Goal: Check status

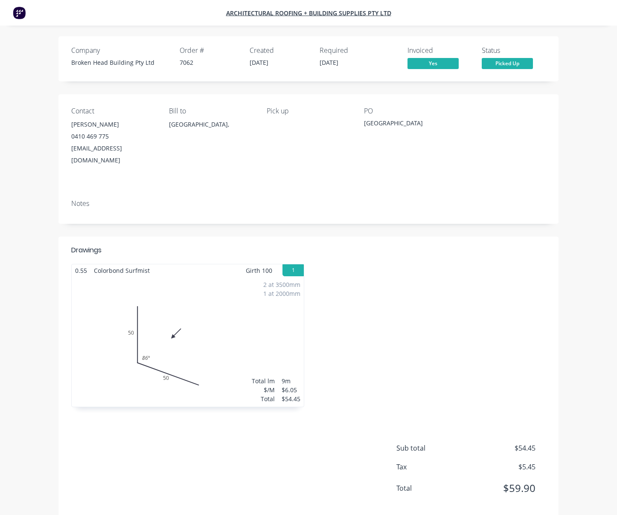
click at [423, 64] on span "Yes" at bounding box center [432, 63] width 51 height 11
click at [425, 64] on span "Yes" at bounding box center [432, 63] width 51 height 11
click at [424, 58] on span "Yes" at bounding box center [432, 63] width 51 height 11
click at [437, 65] on span "Yes" at bounding box center [432, 63] width 51 height 11
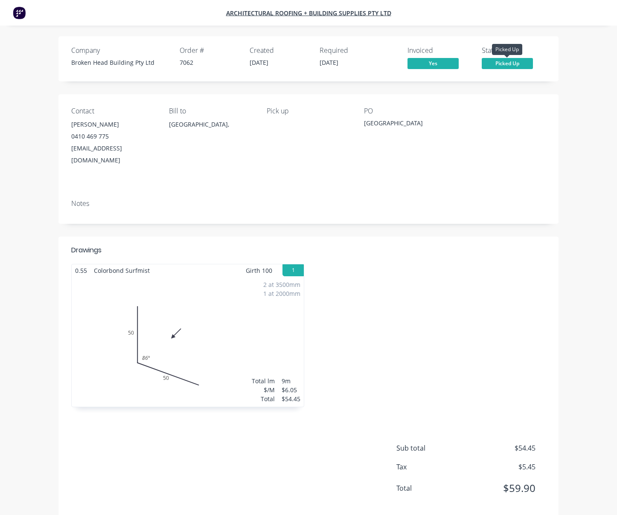
click at [516, 64] on span "Picked Up" at bounding box center [507, 63] width 51 height 11
click at [420, 69] on div "Yes" at bounding box center [439, 64] width 64 height 13
drag, startPoint x: 202, startPoint y: 102, endPoint x: 155, endPoint y: 81, distance: 51.8
click at [202, 102] on div "Contact [PERSON_NAME] [PHONE_NUMBER] [EMAIL_ADDRESS][DOMAIN_NAME] Bill to [GEOG…" at bounding box center [308, 143] width 500 height 99
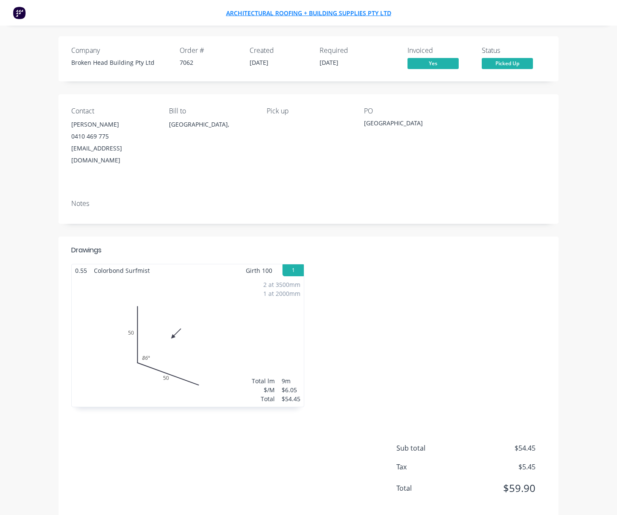
click at [267, 10] on span "Architectural Roofing + Building Supplies Pty Ltd" at bounding box center [308, 13] width 165 height 8
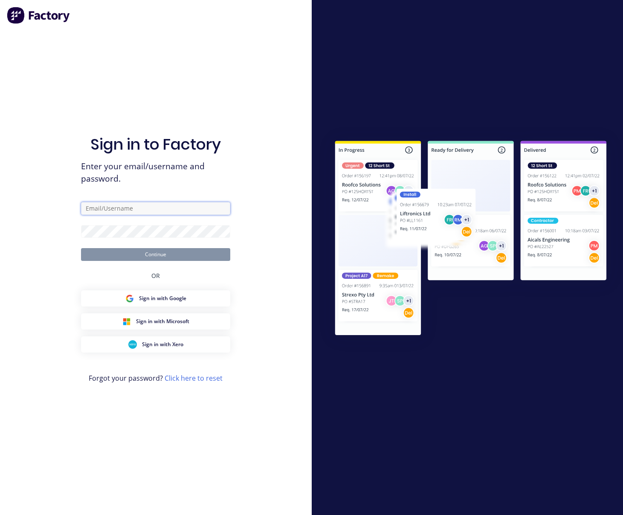
click at [149, 209] on input "text" at bounding box center [155, 208] width 149 height 13
